Goal: Task Accomplishment & Management: Use online tool/utility

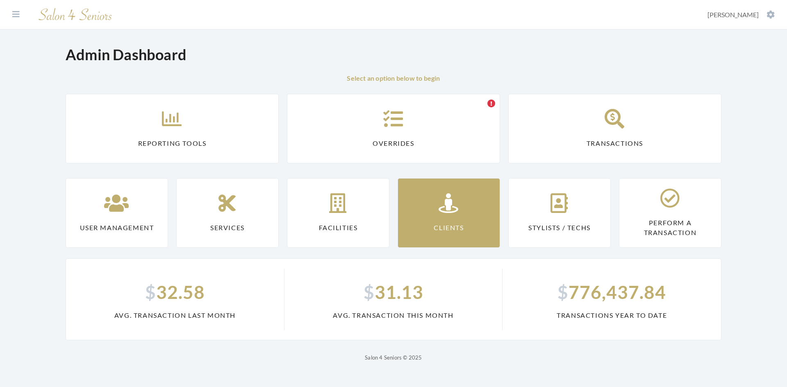
click at [441, 211] on icon at bounding box center [449, 203] width 20 height 20
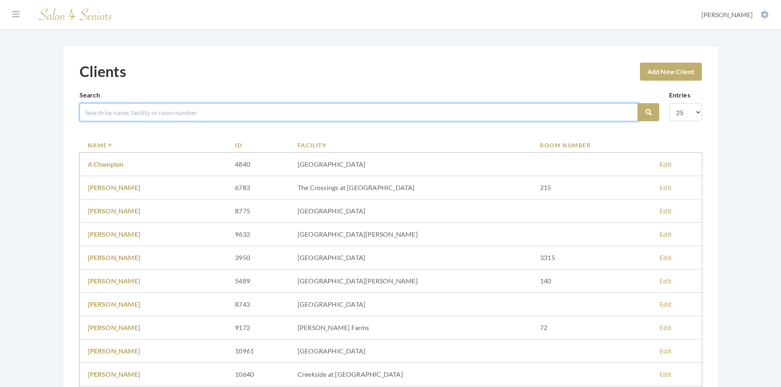
click at [177, 114] on input "search" at bounding box center [359, 112] width 558 height 18
type input "howell"
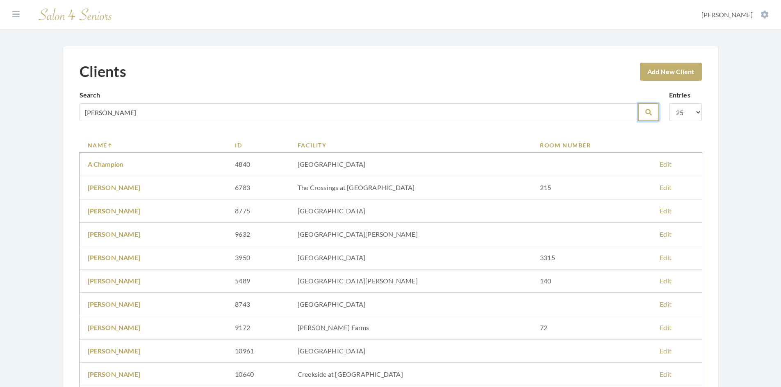
click at [648, 112] on icon "submit" at bounding box center [648, 112] width 7 height 7
click at [14, 15] on icon at bounding box center [15, 14] width 7 height 8
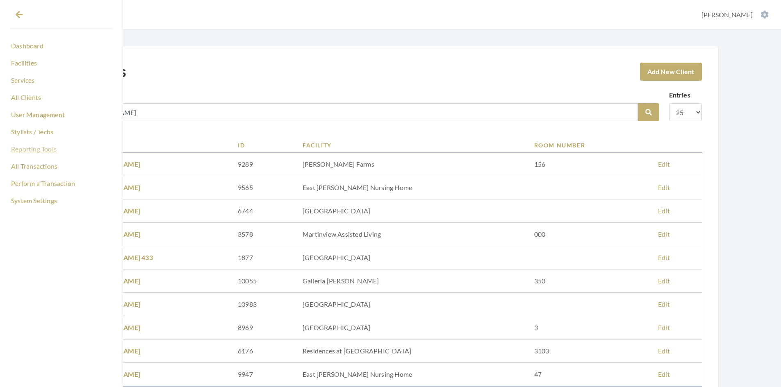
click at [37, 150] on link "Reporting Tools" at bounding box center [61, 149] width 103 height 14
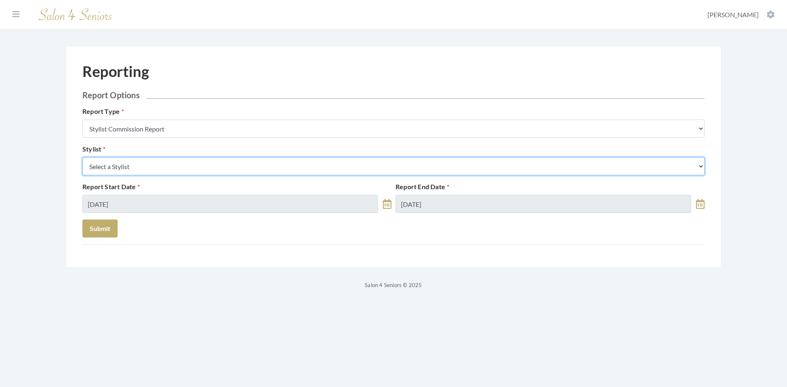
click at [129, 171] on select "Select a Stylist Alaina Krumm Alisha Teasley Anna White April Dructor Ashley Ve…" at bounding box center [393, 166] width 622 height 18
select select "146"
click at [82, 157] on select "Select a Stylist Alaina Krumm Alisha Teasley Anna White April Dructor Ashley Ve…" at bounding box center [393, 166] width 622 height 18
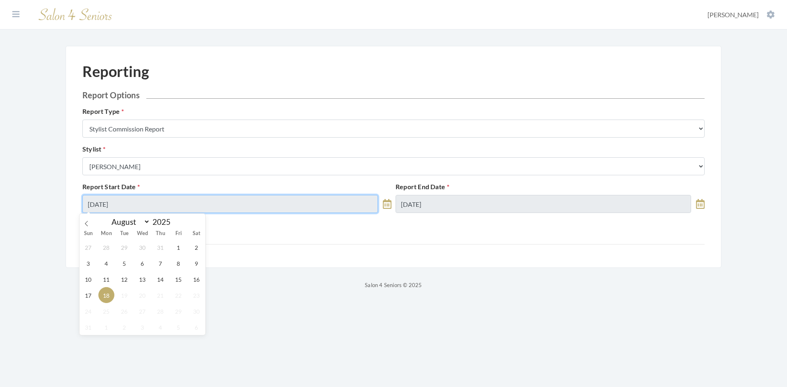
click at [145, 203] on input "08/18/2025" at bounding box center [229, 204] width 295 height 18
click at [108, 275] on span "11" at bounding box center [106, 279] width 16 height 16
type input "[DATE]"
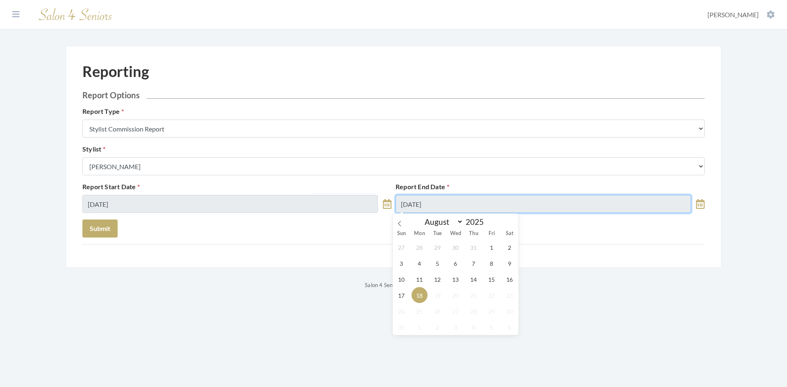
click at [443, 208] on input "08/18/2025" at bounding box center [542, 204] width 295 height 18
click at [435, 279] on span "12" at bounding box center [437, 279] width 16 height 16
type input "[DATE]"
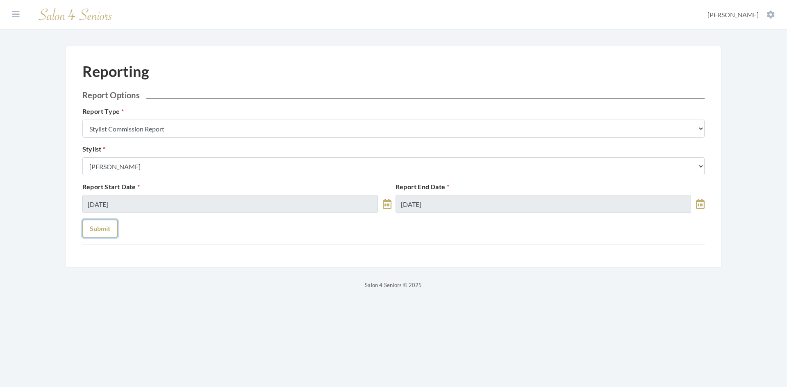
click at [107, 233] on button "Submit" at bounding box center [99, 229] width 35 height 18
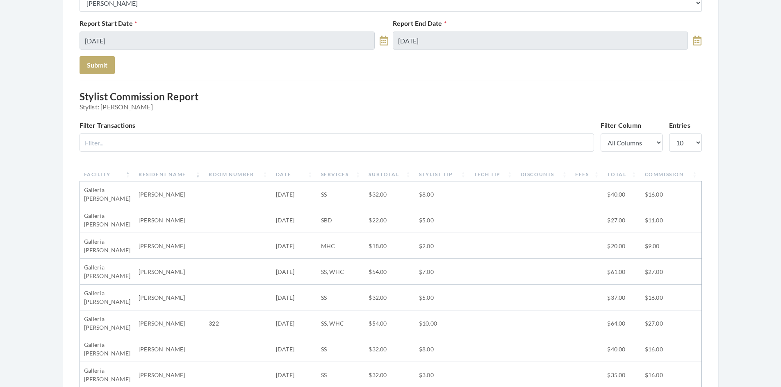
scroll to position [164, 0]
